Goal: Task Accomplishment & Management: Manage account settings

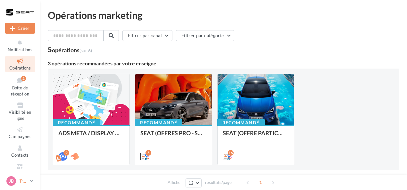
click at [30, 181] on link "JB [PERSON_NAME] SEAT-[GEOGRAPHIC_DATA]" at bounding box center [20, 181] width 30 height 12
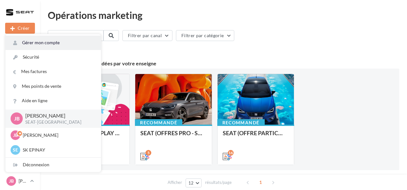
click at [79, 46] on link "Gérer mon compte" at bounding box center [53, 43] width 96 height 14
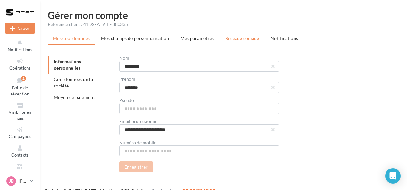
click at [230, 39] on span "Réseaux sociaux" at bounding box center [242, 38] width 34 height 5
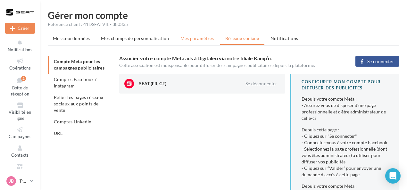
click at [202, 41] on li "Mes paramètres" at bounding box center [197, 39] width 44 height 12
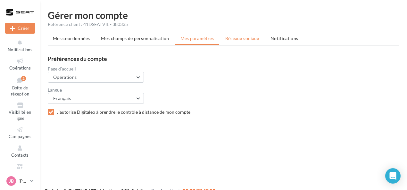
click at [238, 40] on span "Réseaux sociaux" at bounding box center [242, 38] width 34 height 5
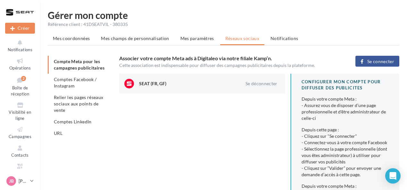
click at [80, 73] on ul "Compte Meta pour les campagnes publicitaires Comptes Facebook / Instagram Relie…" at bounding box center [81, 97] width 66 height 83
click at [80, 80] on span "Comptes Facebook / Instagram" at bounding box center [75, 83] width 43 height 12
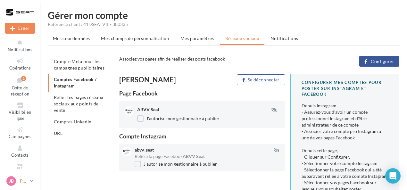
click at [28, 182] on p "[PERSON_NAME]" at bounding box center [23, 181] width 9 height 6
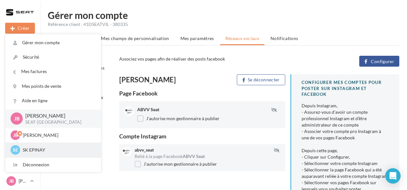
click at [41, 148] on p "SK EPINAY" at bounding box center [58, 150] width 71 height 6
